Goal: Task Accomplishment & Management: Manage account settings

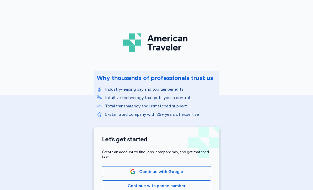
scroll to position [99, 0]
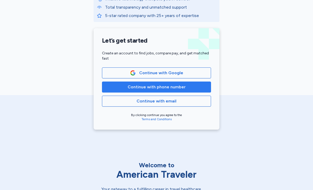
click at [185, 88] on span "Continue with phone number" at bounding box center [156, 87] width 100 height 6
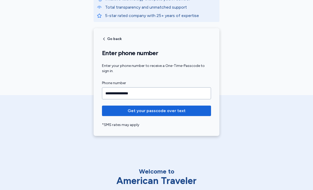
type input "**********"
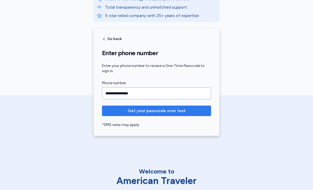
click at [147, 112] on span "Get your passcode over text" at bounding box center [157, 111] width 58 height 6
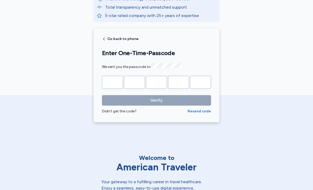
type input "*"
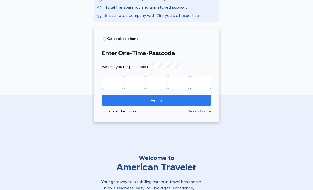
type input "*"
click at [199, 102] on span "Verify" at bounding box center [156, 100] width 101 height 6
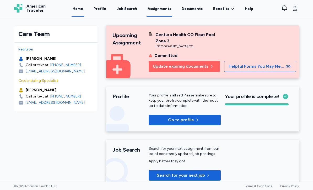
click at [156, 10] on link "Assignments" at bounding box center [159, 9] width 26 height 16
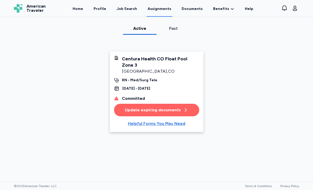
click at [125, 108] on button "Update expiring documents" at bounding box center [156, 110] width 85 height 13
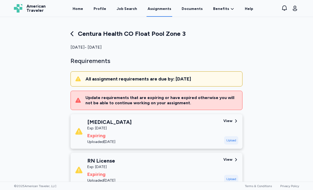
click at [158, 10] on link "Assignments" at bounding box center [159, 9] width 26 height 16
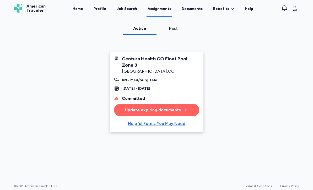
click at [121, 90] on div "[DATE] - [DATE]" at bounding box center [156, 88] width 85 height 5
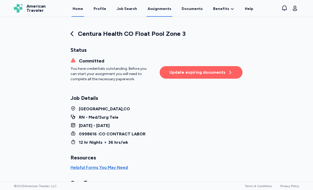
click at [84, 11] on link "Home" at bounding box center [78, 9] width 13 height 16
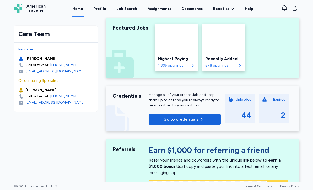
scroll to position [180, 0]
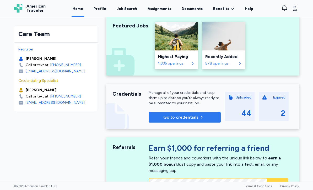
click at [177, 120] on span "Go to credentials" at bounding box center [180, 117] width 35 height 6
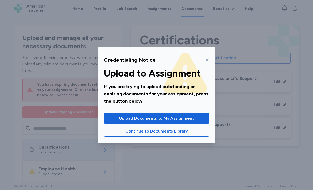
click at [206, 60] on icon at bounding box center [207, 60] width 4 height 4
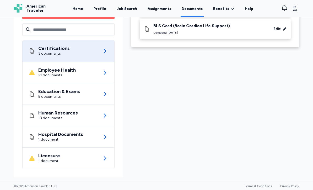
scroll to position [99, 0]
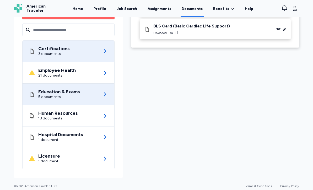
click at [97, 97] on div "Education & Exams 5 documents" at bounding box center [68, 94] width 79 height 21
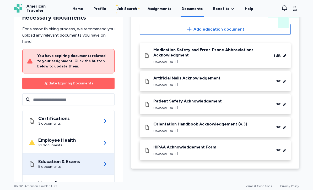
scroll to position [58, 0]
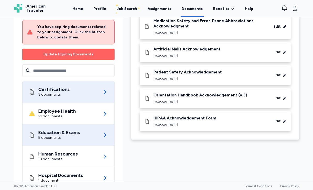
click at [74, 92] on div "Certifications 3 documents" at bounding box center [68, 91] width 79 height 21
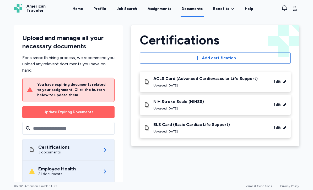
click at [54, 173] on div "21 documents" at bounding box center [56, 174] width 37 height 5
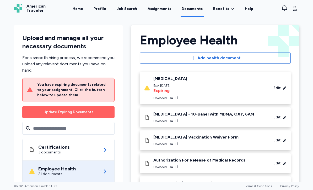
scroll to position [14, 0]
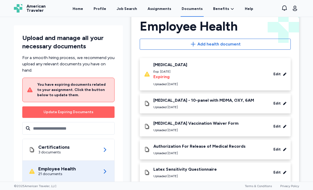
click at [213, 102] on div "Drug Screen - 10-panel with MDMA, OXY, 6AM" at bounding box center [203, 100] width 101 height 5
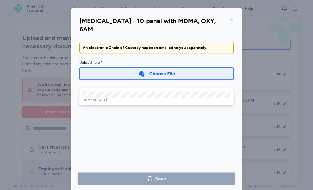
click at [232, 21] on icon at bounding box center [231, 20] width 4 height 4
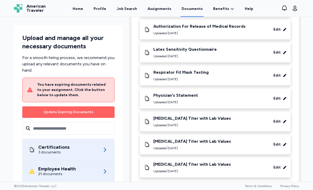
scroll to position [156, 0]
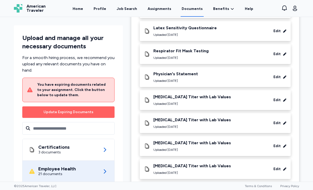
click at [18, 140] on div "Upload and manage all your necessary documents For a smooth hiring process, we …" at bounding box center [68, 150] width 109 height 251
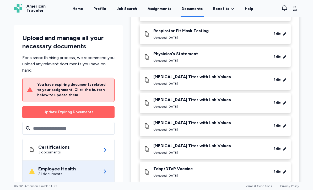
scroll to position [174, 0]
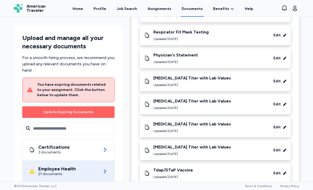
click at [128, 114] on div "Employee Health Back Employee Health Add health document Influenza Vaccination …" at bounding box center [215, 116] width 176 height 539
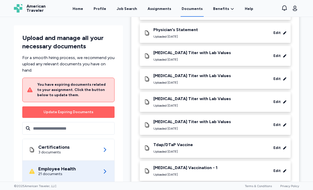
click at [118, 119] on div "Upload and manage all your necessary documents For a smooth hiring process, we …" at bounding box center [68, 150] width 109 height 251
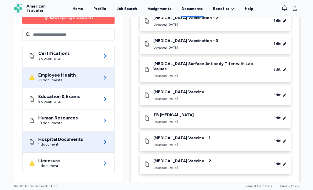
scroll to position [373, 0]
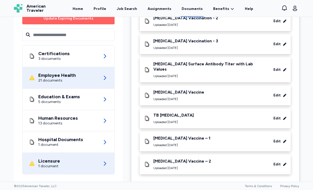
click at [63, 156] on div "Licensure 1 document" at bounding box center [68, 163] width 79 height 21
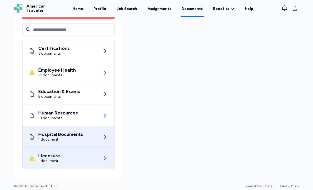
scroll to position [99, 0]
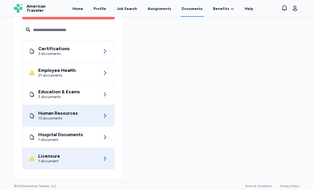
click at [69, 121] on div "Human Resources 13 documents" at bounding box center [68, 115] width 79 height 21
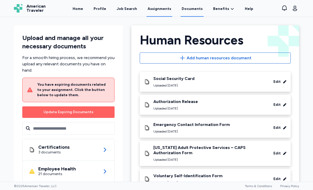
click at [159, 10] on link "Assignments" at bounding box center [159, 9] width 26 height 16
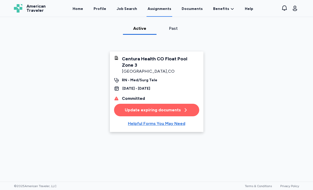
click at [140, 98] on div "Committed" at bounding box center [133, 99] width 23 height 6
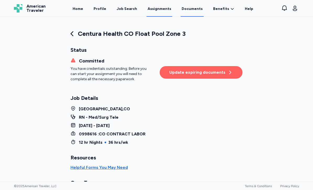
click at [189, 10] on link "Documents" at bounding box center [191, 9] width 23 height 16
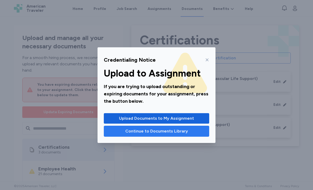
click at [170, 131] on span "Continue to Documents Library" at bounding box center [156, 131] width 63 height 6
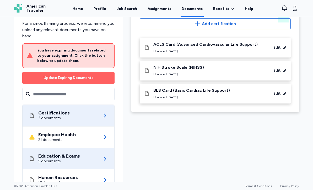
scroll to position [32, 0]
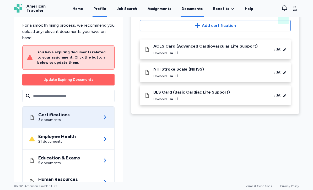
click at [103, 9] on link "Profile" at bounding box center [99, 9] width 15 height 16
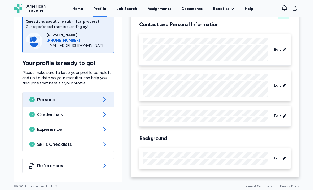
scroll to position [38, 0]
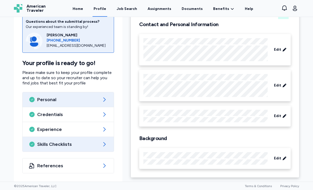
click at [57, 145] on span "Skills Checklists" at bounding box center [68, 144] width 62 height 6
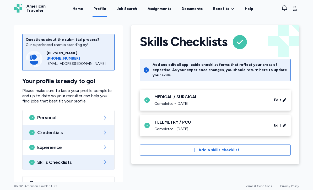
click at [43, 132] on span "Credentials" at bounding box center [68, 133] width 62 height 6
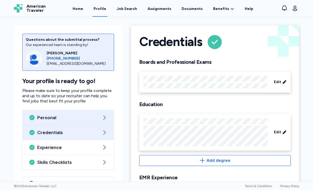
click at [53, 116] on span "Personal" at bounding box center [68, 118] width 62 height 6
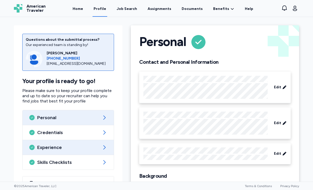
click at [51, 147] on span "Experience" at bounding box center [68, 148] width 62 height 6
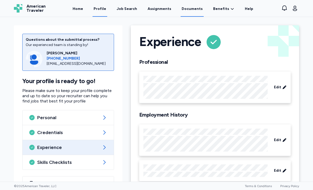
click at [196, 9] on link "Documents" at bounding box center [191, 9] width 23 height 16
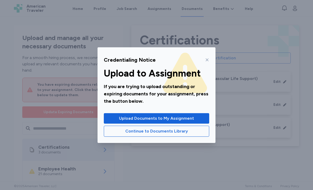
click at [208, 62] on div at bounding box center [206, 60] width 6 height 8
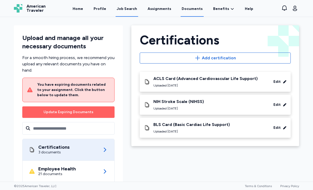
click at [138, 12] on link "Job Search" at bounding box center [127, 9] width 23 height 16
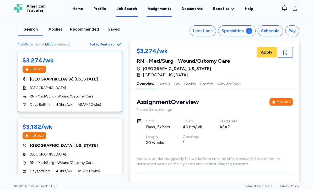
click at [160, 10] on link "Assignments" at bounding box center [159, 9] width 26 height 16
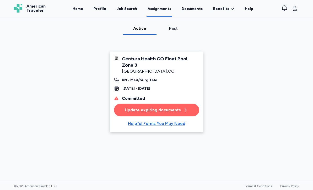
click at [140, 103] on div "Committed Update expiring documents" at bounding box center [156, 106] width 85 height 21
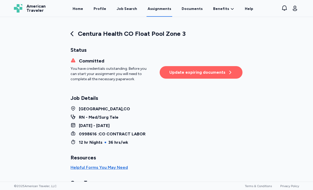
click at [208, 73] on div "Update expiring documents" at bounding box center [200, 72] width 63 height 6
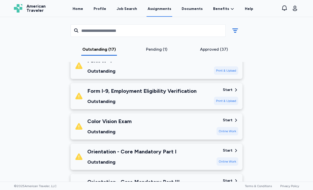
scroll to position [442, 0]
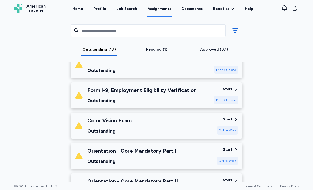
click at [229, 122] on div "Start" at bounding box center [228, 119] width 10 height 5
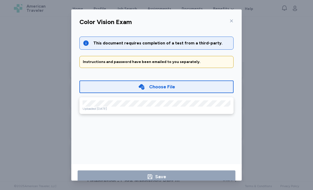
scroll to position [10, 0]
click at [135, 119] on div "This document requires completion of a test from a third-party. Instructions an…" at bounding box center [156, 97] width 162 height 135
click at [149, 83] on div "Choose File" at bounding box center [156, 86] width 37 height 7
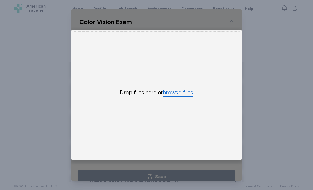
click at [184, 89] on button "browse files" at bounding box center [178, 93] width 30 height 8
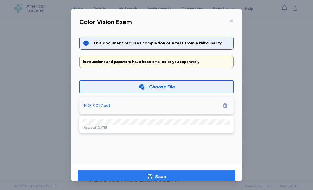
click at [147, 174] on span "button" at bounding box center [150, 177] width 6 height 6
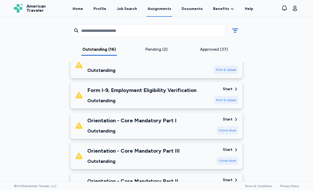
click at [150, 49] on div "Pending (2)" at bounding box center [156, 49] width 53 height 6
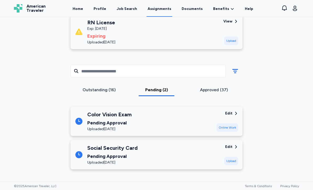
scroll to position [138, 0]
click at [95, 93] on div "Outstanding (16)" at bounding box center [98, 91] width 57 height 9
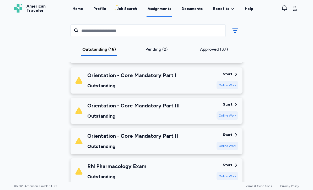
scroll to position [483, 0]
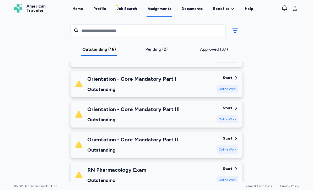
click at [230, 79] on div "Start" at bounding box center [228, 77] width 10 height 5
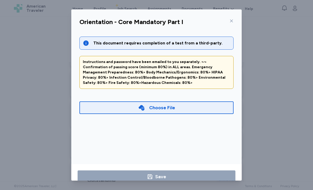
click at [164, 107] on div "Choose File" at bounding box center [162, 107] width 26 height 7
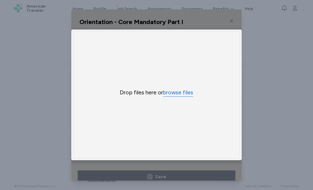
click at [172, 97] on button "browse files" at bounding box center [178, 93] width 30 height 8
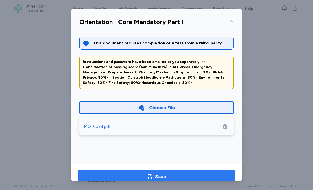
click at [134, 176] on span "Save" at bounding box center [156, 176] width 149 height 7
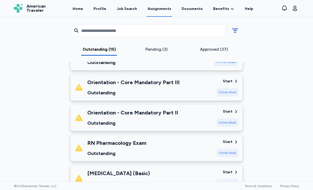
scroll to position [479, 0]
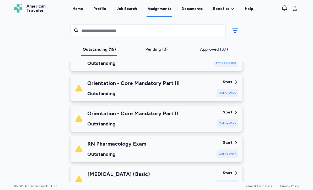
click at [156, 115] on div "Orientation - Core Mandatory Part II" at bounding box center [132, 113] width 91 height 7
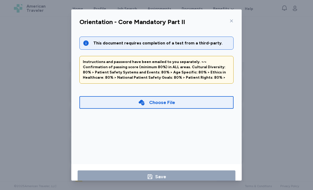
click at [162, 103] on div "Choose File" at bounding box center [162, 102] width 26 height 7
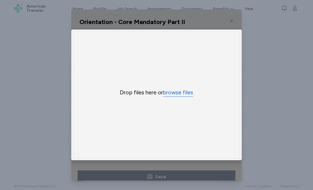
click at [174, 97] on button "browse files" at bounding box center [178, 93] width 30 height 8
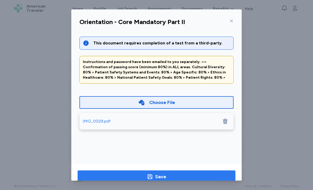
click at [110, 178] on span "Save" at bounding box center [156, 176] width 149 height 7
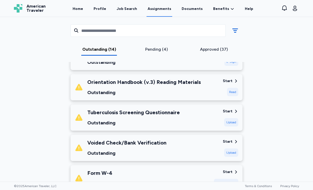
scroll to position [328, 0]
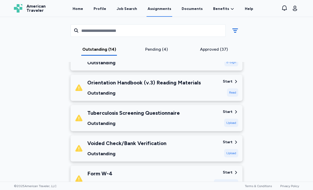
click at [121, 118] on div "Tuberculosis Screening Questionnaire Outstanding" at bounding box center [133, 118] width 92 height 18
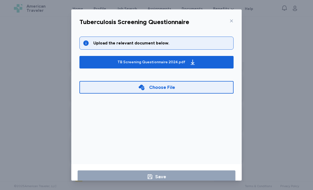
click at [163, 89] on div "Choose File" at bounding box center [162, 87] width 26 height 7
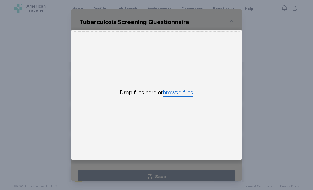
click at [179, 97] on button "browse files" at bounding box center [178, 93] width 30 height 8
click at [284, 111] on div "Tuberculosis Screening Questionnaire Upload the relevant document below. TB Scr…" at bounding box center [156, 95] width 313 height 190
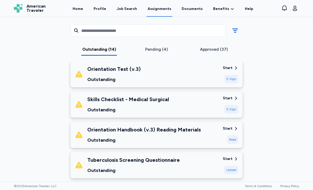
scroll to position [281, 0]
click at [233, 173] on div "Upload" at bounding box center [231, 170] width 14 height 8
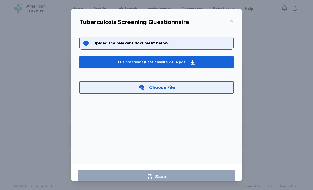
click at [164, 86] on div "Choose File" at bounding box center [162, 87] width 26 height 7
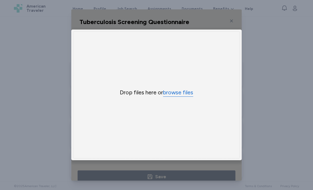
click at [171, 97] on button "browse files" at bounding box center [178, 93] width 30 height 8
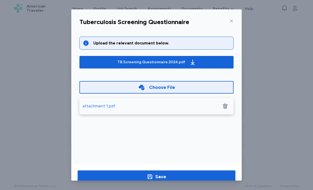
click at [88, 108] on div "attachment 1.pdf" at bounding box center [99, 106] width 33 height 6
click at [226, 105] on icon at bounding box center [225, 106] width 6 height 6
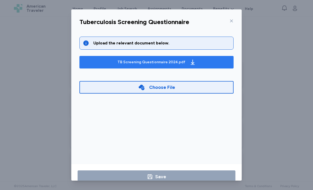
click at [194, 59] on div "TB Screening Questionnaire 2024.pdf" at bounding box center [156, 62] width 80 height 8
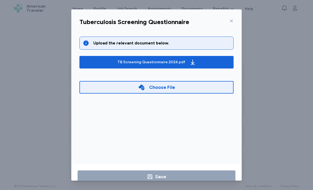
click at [198, 87] on div "Choose File" at bounding box center [156, 87] width 154 height 13
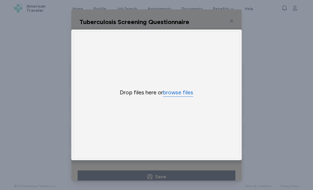
click at [181, 97] on button "browse files" at bounding box center [178, 93] width 30 height 8
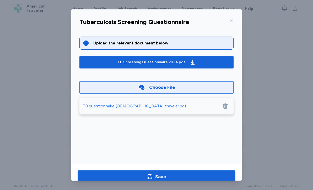
click at [144, 105] on div "TB questionnaire American traveler.pdf" at bounding box center [135, 106] width 104 height 6
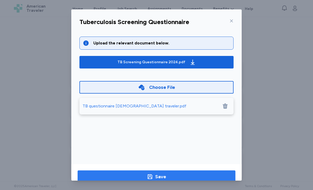
click at [181, 176] on span "Save" at bounding box center [156, 176] width 149 height 7
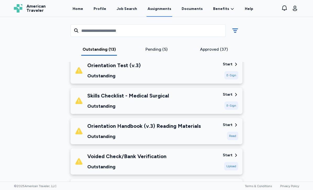
scroll to position [284, 0]
click at [233, 104] on div "E-Sign" at bounding box center [231, 106] width 14 height 8
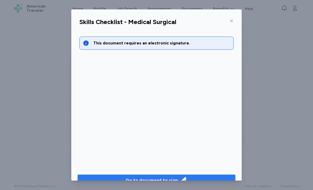
click at [157, 182] on div "Go to document to sign" at bounding box center [151, 180] width 52 height 7
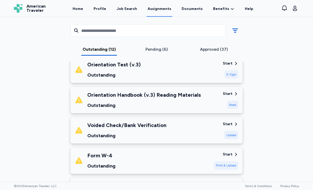
scroll to position [274, 0]
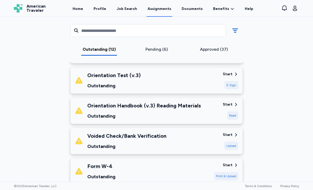
click at [235, 104] on icon at bounding box center [235, 104] width 5 height 5
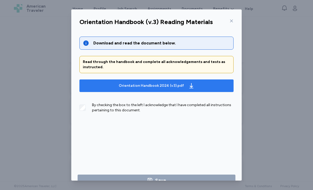
click at [194, 87] on span "Orientation Handbook 2024 (v3).pdf" at bounding box center [157, 86] width 146 height 8
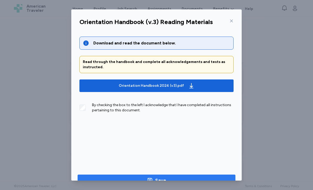
click at [128, 180] on span "Save" at bounding box center [156, 180] width 149 height 7
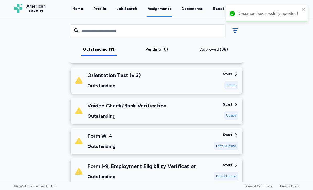
scroll to position [281, 0]
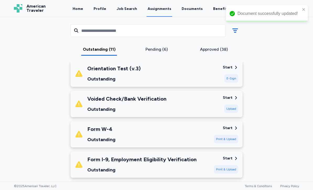
click at [110, 69] on div "Orientation Test (v.3)" at bounding box center [113, 68] width 53 height 7
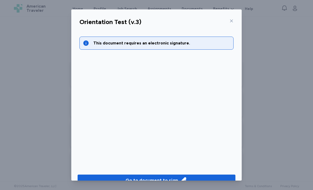
scroll to position [10, 0]
click at [145, 177] on div "Go to document to sign" at bounding box center [151, 180] width 52 height 7
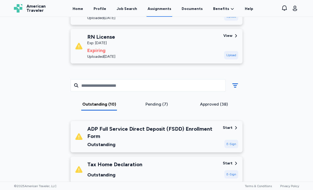
scroll to position [125, 0]
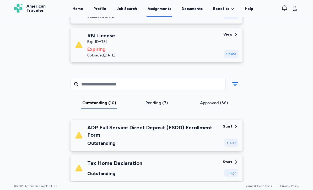
click at [205, 105] on div "Approved (38)" at bounding box center [213, 103] width 53 height 6
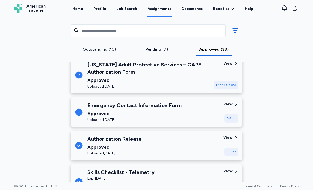
scroll to position [339, 0]
click at [131, 110] on div "Approved" at bounding box center [134, 113] width 94 height 7
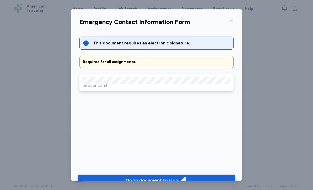
click at [233, 19] on icon at bounding box center [231, 21] width 4 height 4
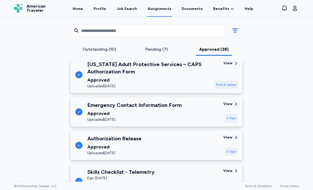
click at [230, 104] on div "View" at bounding box center [227, 104] width 9 height 5
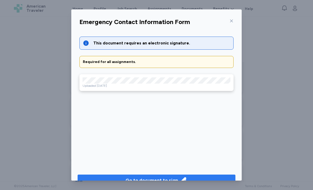
click at [174, 179] on div "Go to document to sign" at bounding box center [151, 180] width 52 height 7
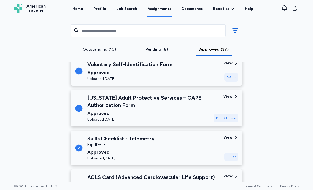
click at [150, 53] on div "Pending (8)" at bounding box center [156, 50] width 57 height 9
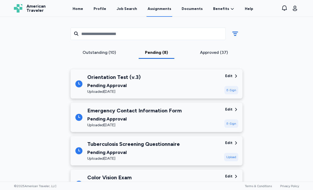
scroll to position [176, 0]
click at [92, 54] on div "Outstanding (10)" at bounding box center [99, 53] width 53 height 6
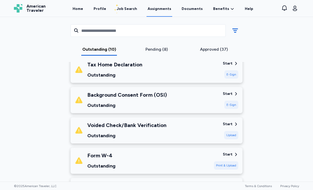
scroll to position [225, 0]
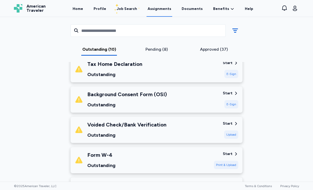
click at [98, 100] on div "Background Consent Form (OSI) Outstanding" at bounding box center [127, 100] width 80 height 18
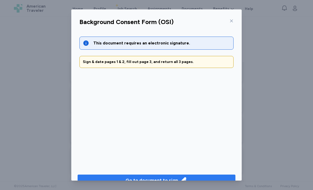
click at [113, 182] on span "Go to document to sign" at bounding box center [156, 180] width 149 height 7
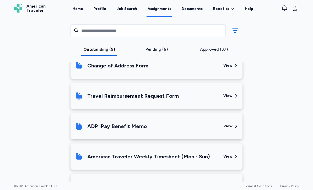
scroll to position [480, 0]
